Goal: Go to known website: Access a specific website the user already knows

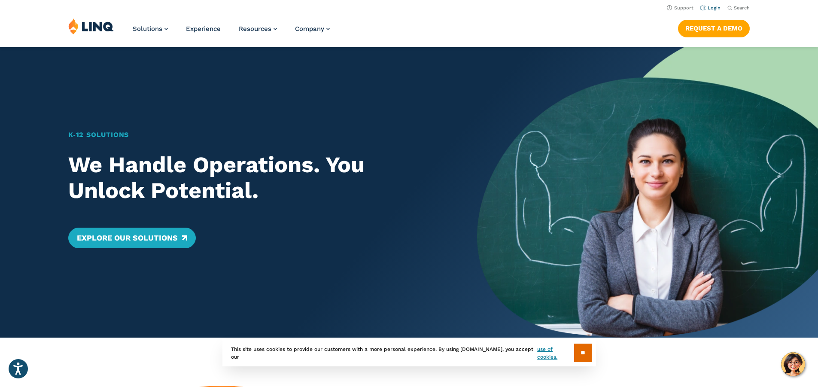
click at [703, 6] on link "Login" at bounding box center [710, 8] width 20 height 6
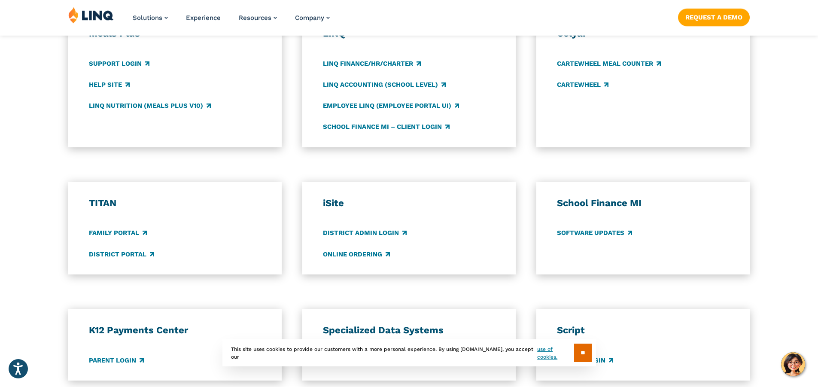
scroll to position [515, 0]
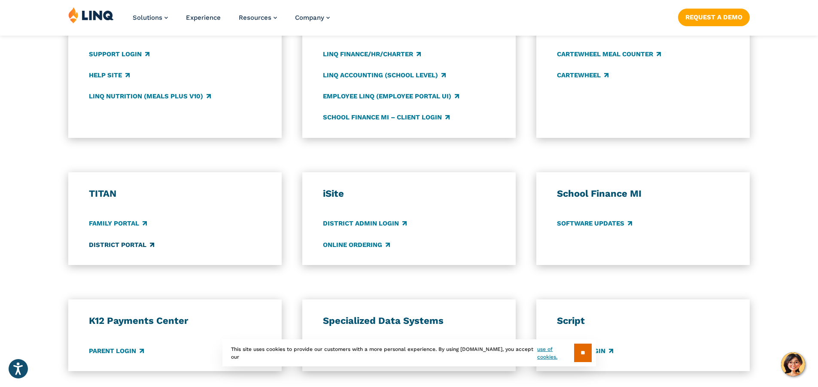
click at [127, 244] on link "District Portal" at bounding box center [121, 244] width 65 height 9
